Goal: Entertainment & Leisure: Consume media (video, audio)

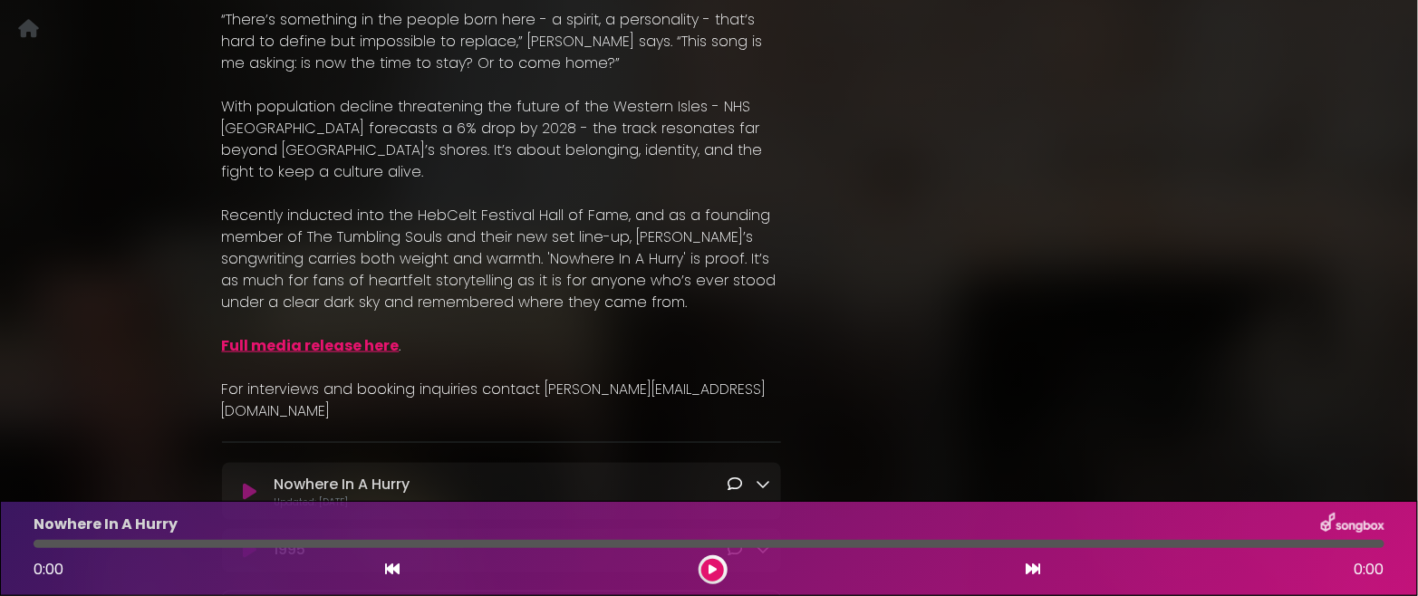
scroll to position [944, 0]
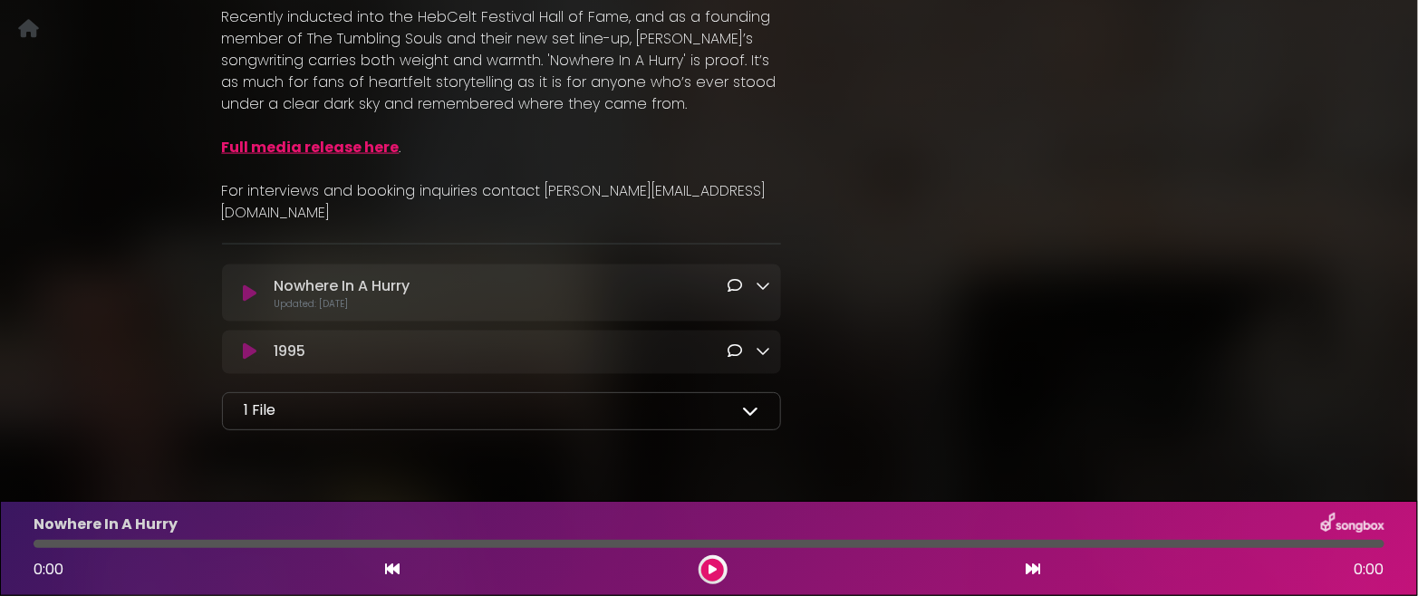
click at [763, 278] on icon at bounding box center [763, 285] width 15 height 15
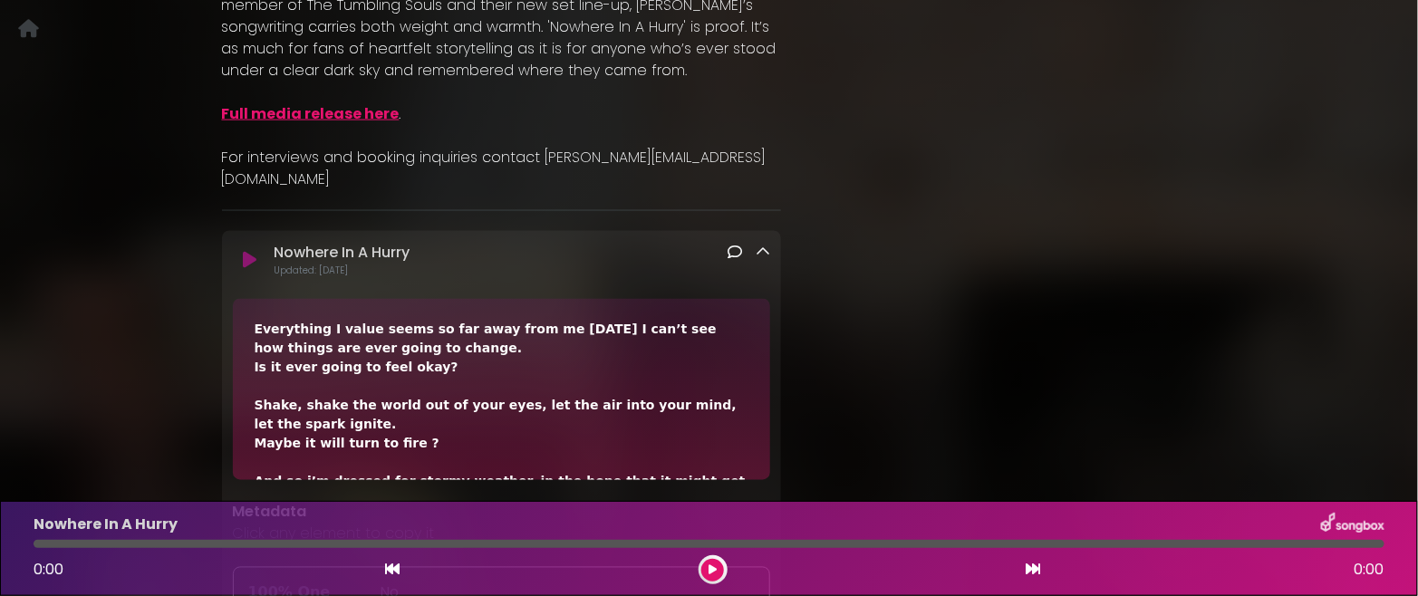
scroll to position [952, 0]
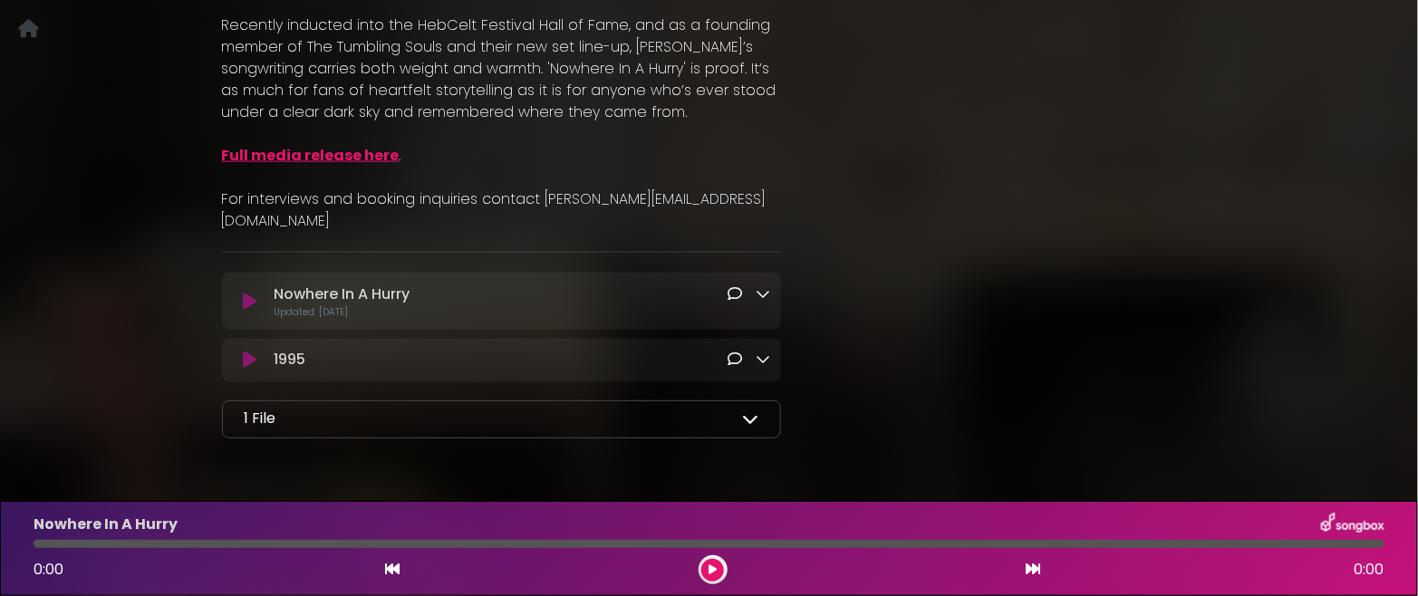
scroll to position [940, 0]
click at [766, 283] on icon at bounding box center [763, 290] width 15 height 15
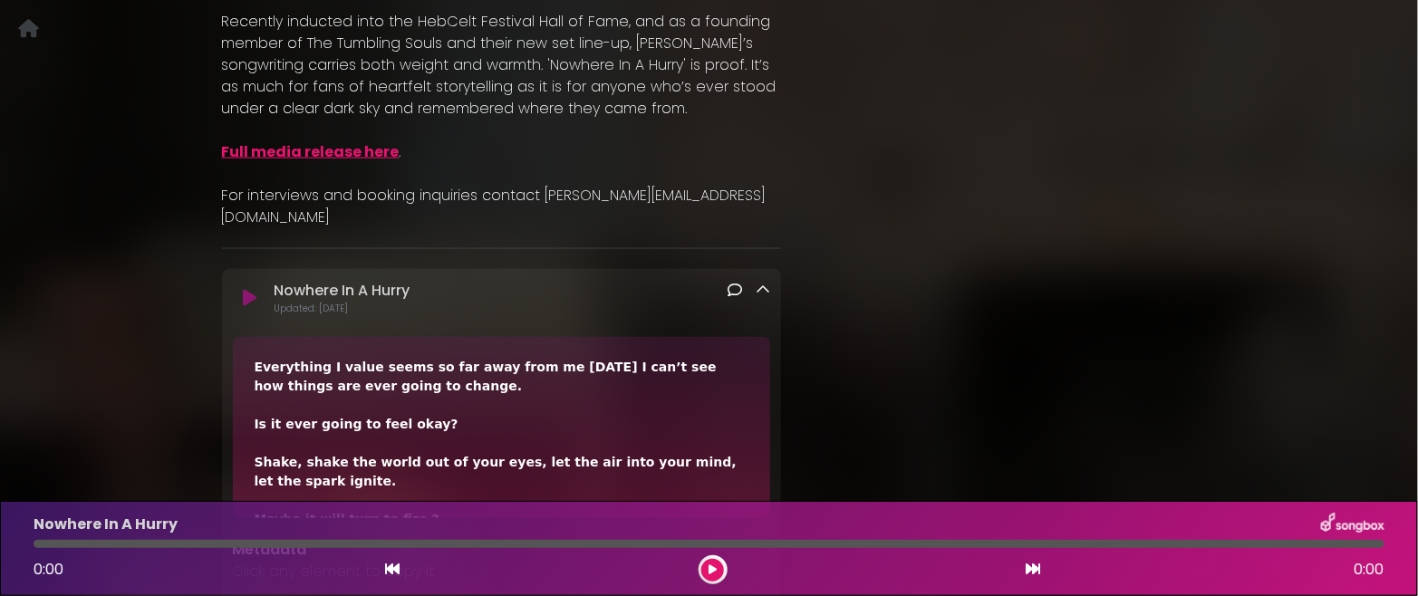
click at [253, 289] on icon at bounding box center [250, 298] width 14 height 18
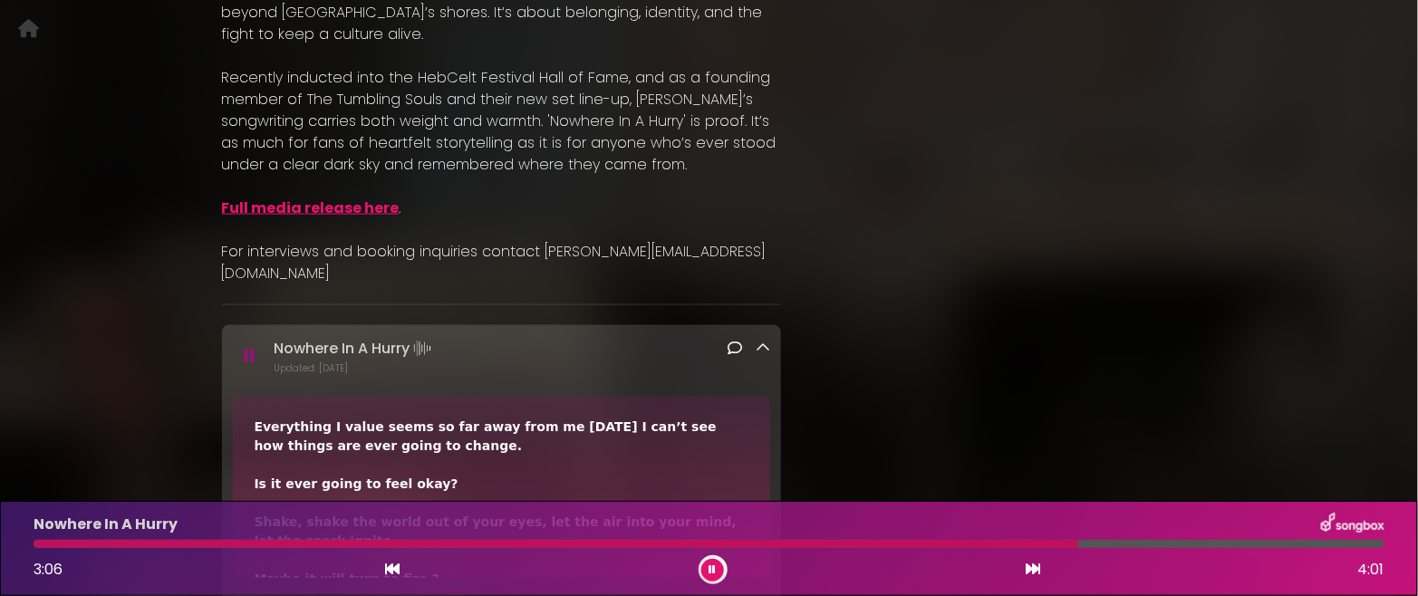
scroll to position [790, 0]
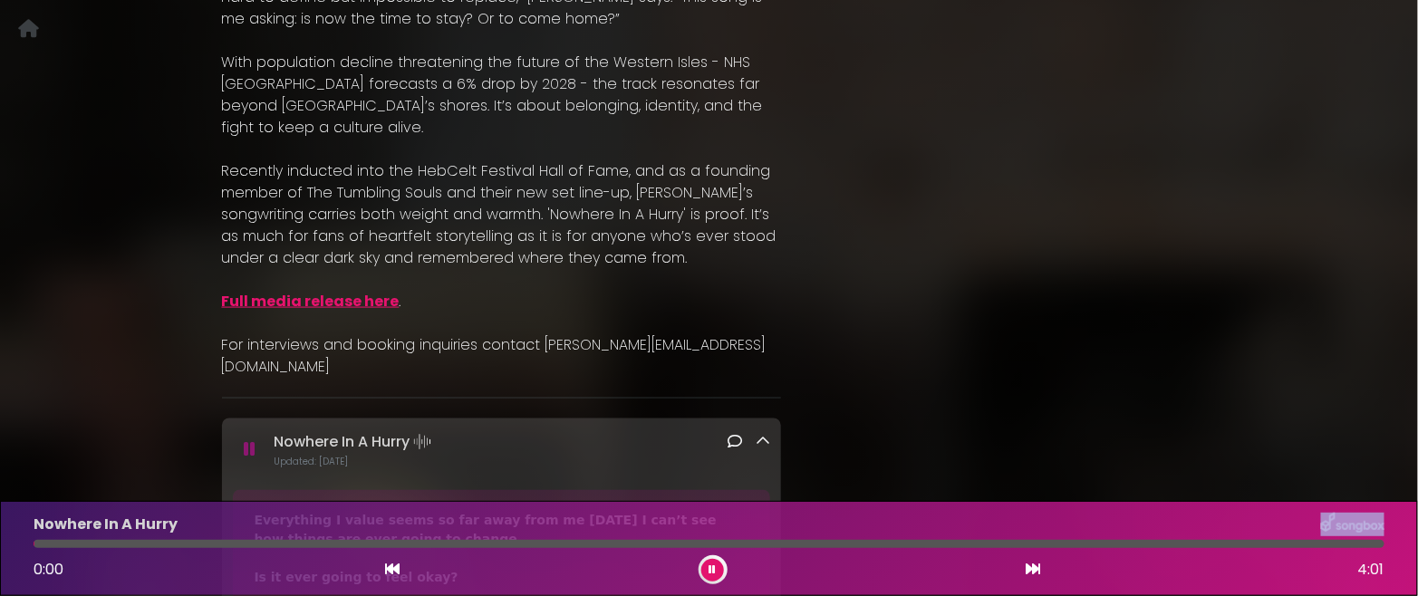
drag, startPoint x: 1097, startPoint y: 546, endPoint x: 22, endPoint y: 539, distance: 1075.8
click at [23, 537] on div "Nowhere In A Hurry 0:00 4:01" at bounding box center [709, 549] width 1373 height 72
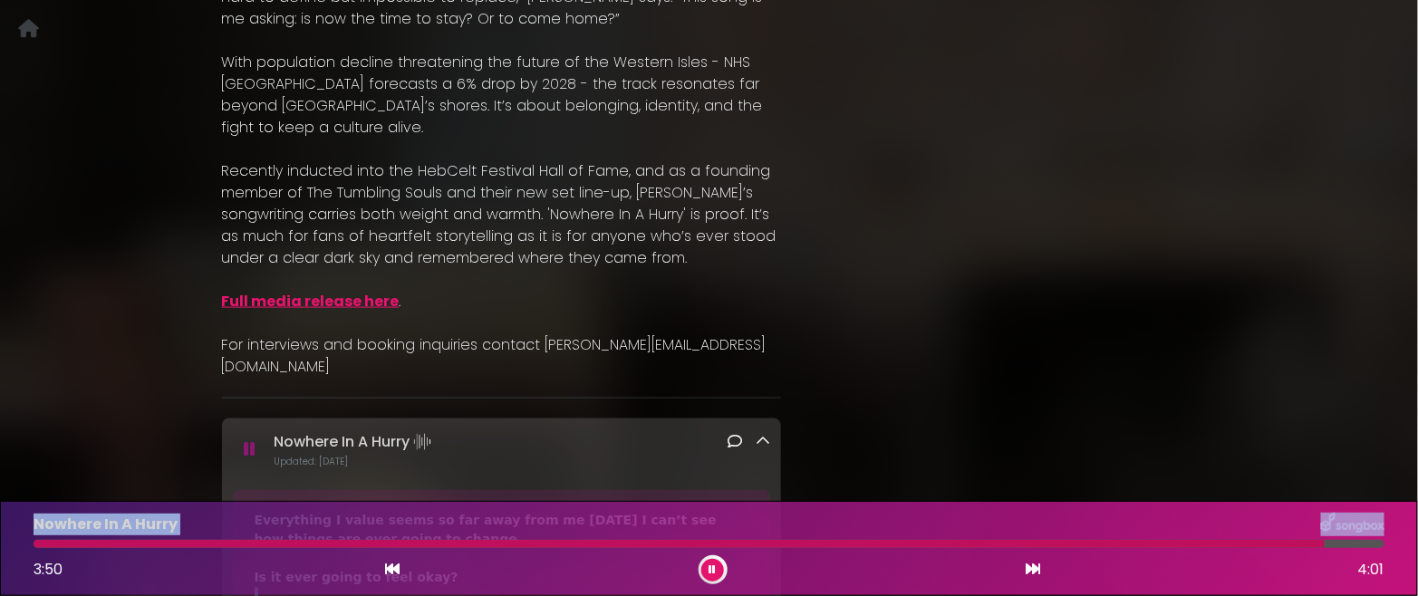
drag, startPoint x: 1202, startPoint y: 550, endPoint x: -48, endPoint y: 554, distance: 1249.7
click at [0, 554] on html "Your Private Link https://songbox.com/s/62c143e2-a357-43e9-9981-8de365b26377 Co…" at bounding box center [709, 298] width 1418 height 596
click at [42, 556] on div "3:51 4:01" at bounding box center [709, 570] width 1373 height 29
click at [403, 571] on div "3:52 4:01" at bounding box center [709, 570] width 1373 height 29
click at [390, 571] on icon at bounding box center [392, 569] width 15 height 15
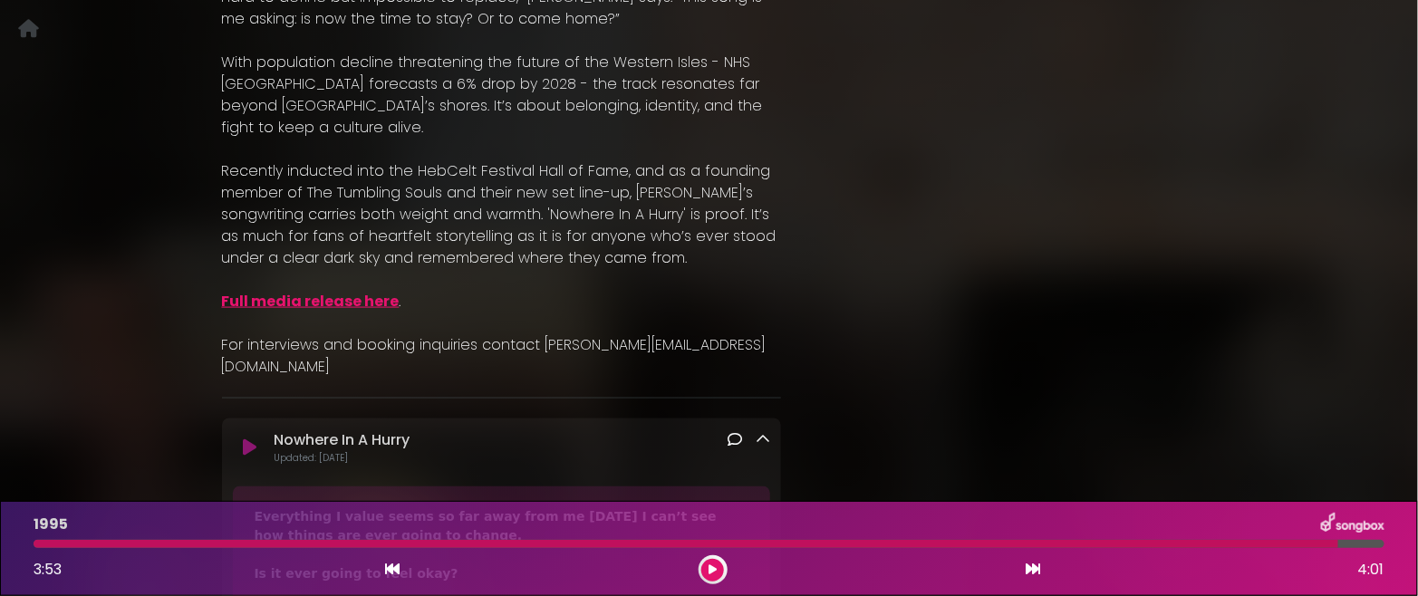
click at [390, 571] on icon at bounding box center [392, 569] width 15 height 15
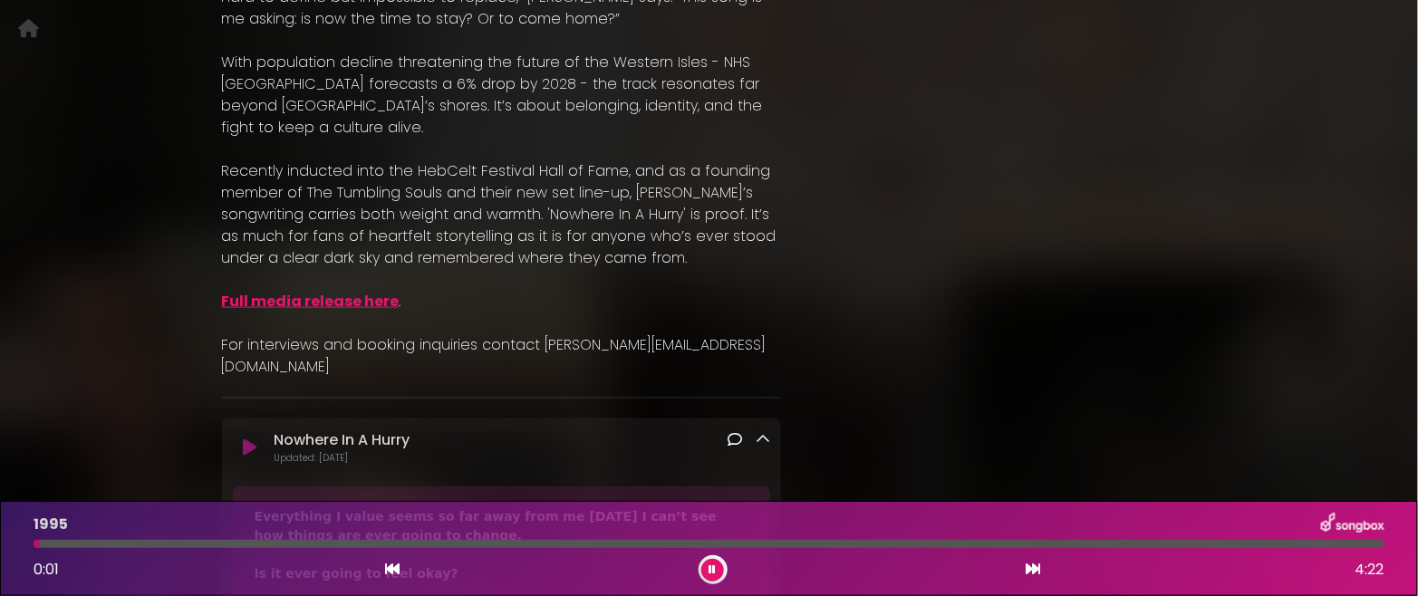
click at [1035, 570] on icon at bounding box center [1033, 569] width 15 height 15
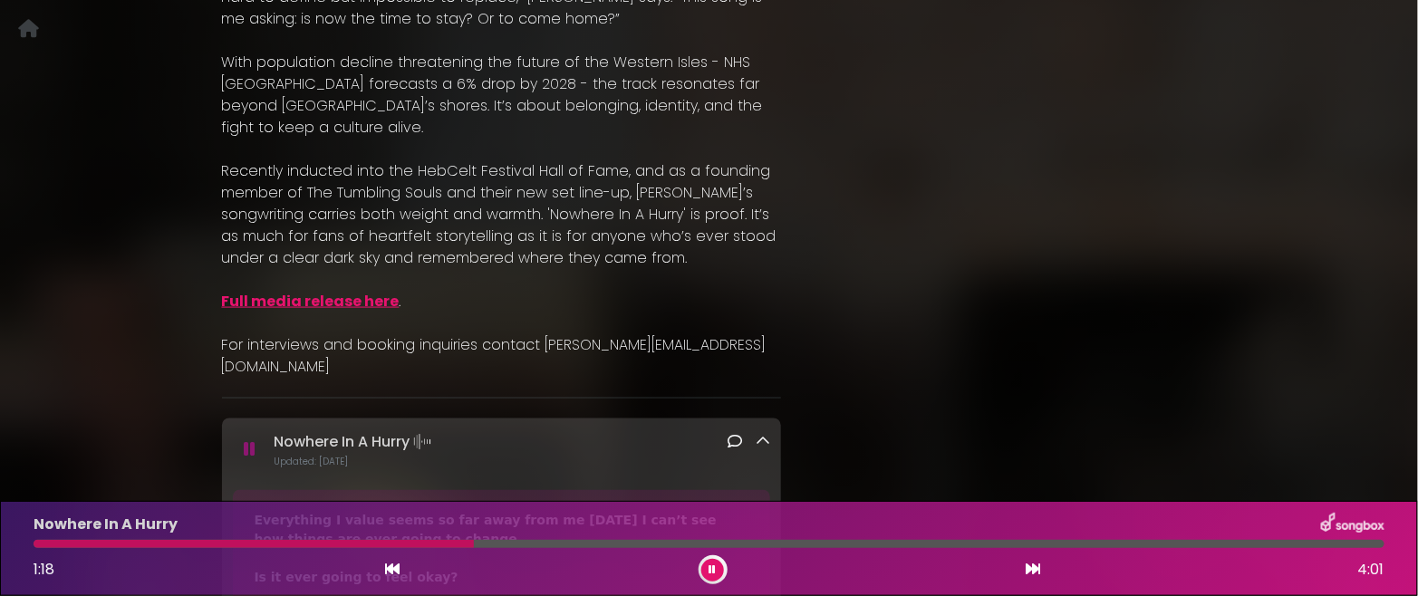
click at [714, 571] on icon at bounding box center [713, 570] width 7 height 11
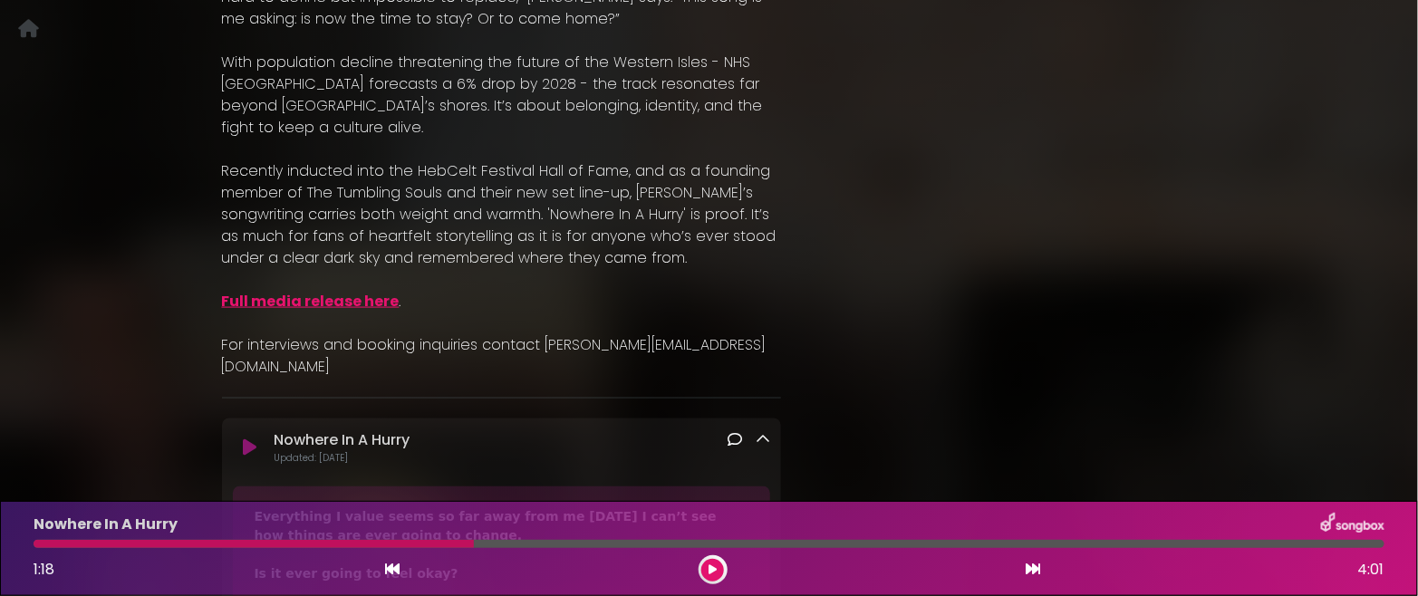
click at [714, 571] on icon at bounding box center [713, 570] width 8 height 11
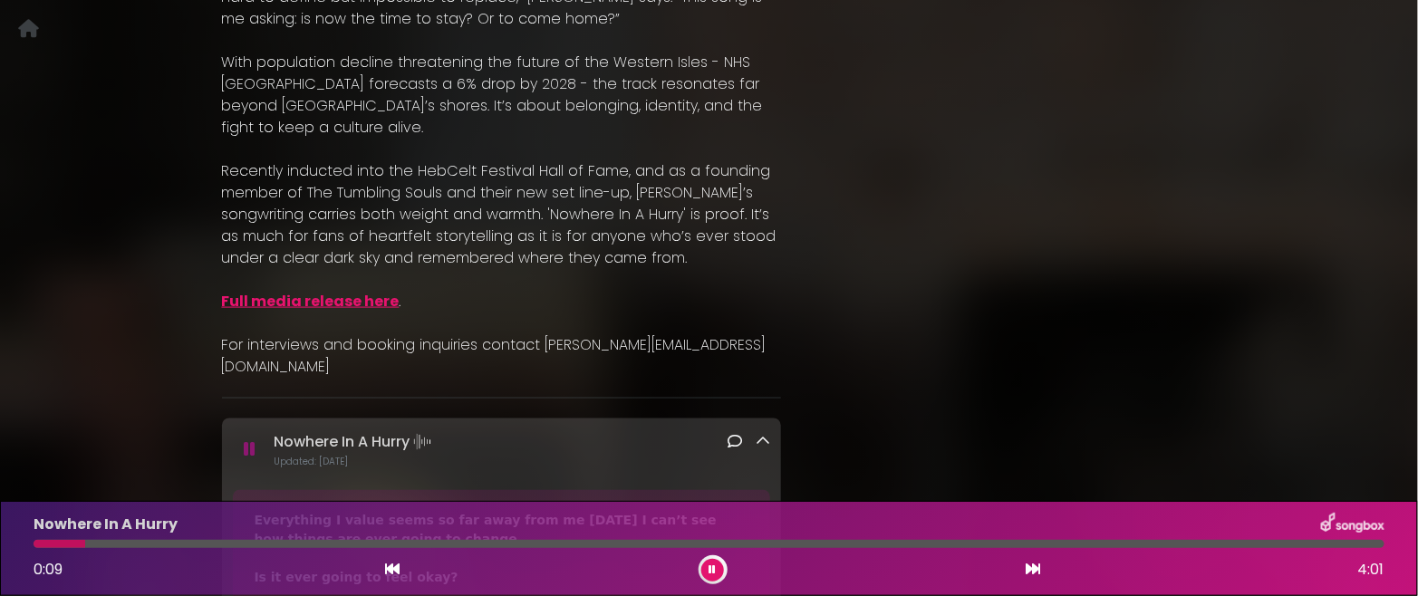
drag, startPoint x: 476, startPoint y: 545, endPoint x: 85, endPoint y: 543, distance: 390.6
click at [85, 543] on div at bounding box center [60, 544] width 52 height 8
click at [718, 570] on button at bounding box center [712, 570] width 23 height 23
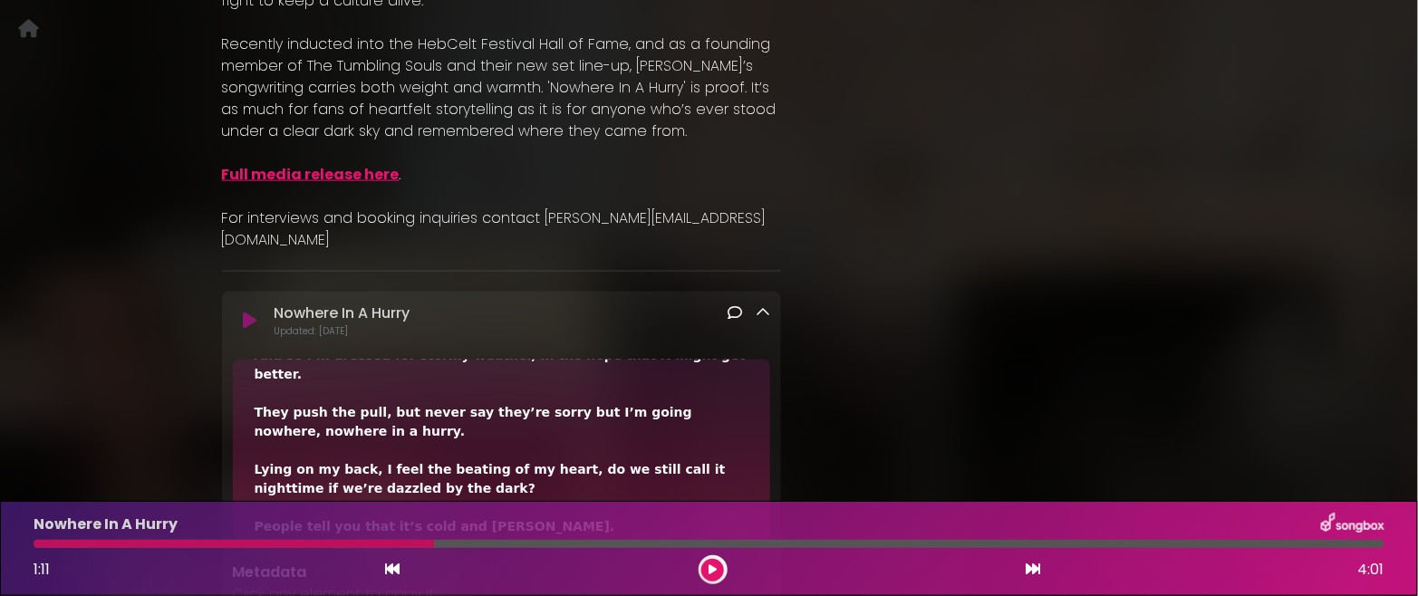
scroll to position [227, 0]
